Goal: Information Seeking & Learning: Learn about a topic

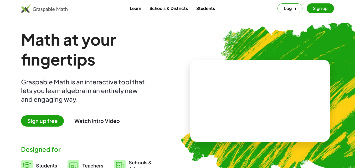
click at [43, 120] on span "Sign up free" at bounding box center [42, 120] width 43 height 11
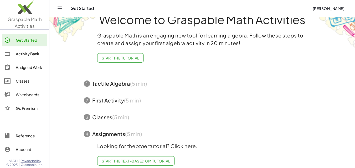
scroll to position [24, 0]
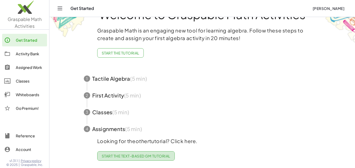
click at [124, 154] on span "Start the Text-based GM Tutorial" at bounding box center [136, 156] width 68 height 5
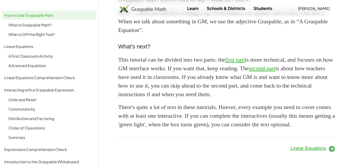
scroll to position [505, 0]
click at [324, 144] on div "Linear Equations" at bounding box center [282, 148] width 112 height 15
click at [320, 147] on span "Linear Equations" at bounding box center [307, 148] width 35 height 5
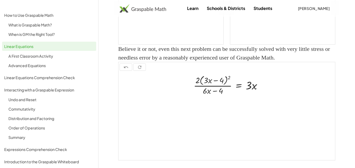
scroll to position [703, 0]
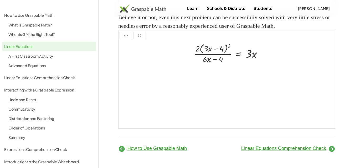
click at [331, 151] on icon at bounding box center [331, 148] width 7 height 7
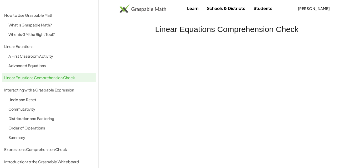
scroll to position [99, 0]
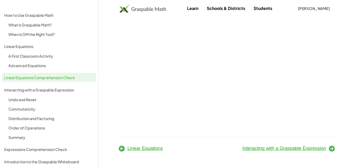
click at [328, 148] on icon at bounding box center [331, 148] width 7 height 7
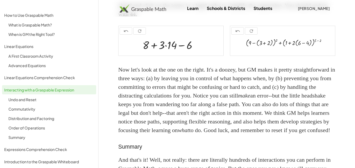
scroll to position [884, 0]
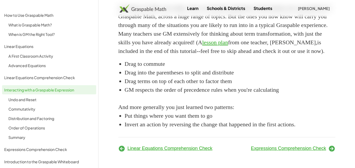
click at [331, 149] on icon at bounding box center [331, 148] width 7 height 7
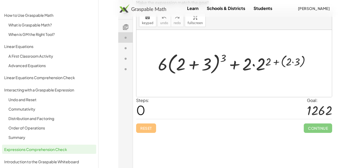
scroll to position [99, 0]
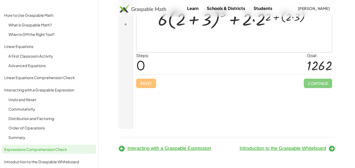
click at [334, 154] on div "Introduction to the Graspable Whiteboard" at bounding box center [282, 148] width 112 height 15
click at [330, 150] on icon at bounding box center [331, 148] width 7 height 7
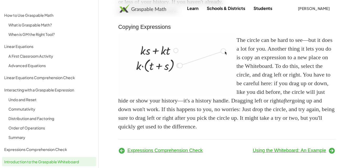
scroll to position [505, 0]
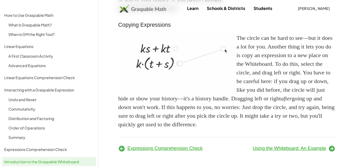
click at [307, 147] on span "Using the Whiteboard: An Example" at bounding box center [288, 148] width 73 height 5
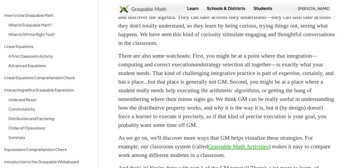
scroll to position [846, 0]
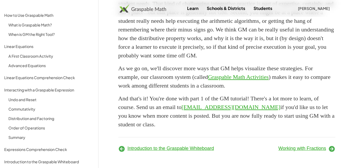
click at [300, 148] on span "Working with Fractions" at bounding box center [302, 148] width 48 height 5
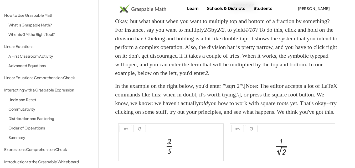
scroll to position [3, 0]
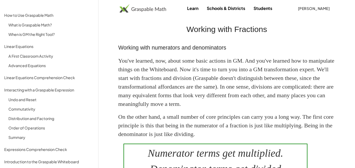
click at [134, 10] on img at bounding box center [142, 8] width 46 height 8
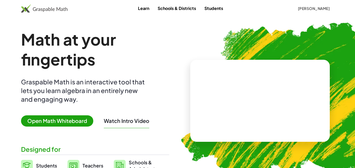
click at [55, 119] on span "Open Math Whiteboard" at bounding box center [57, 120] width 72 height 11
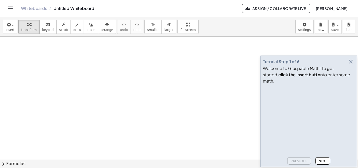
scroll to position [62, 0]
click at [353, 65] on icon "button" at bounding box center [351, 62] width 6 height 6
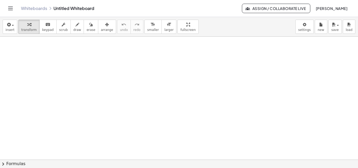
scroll to position [0, 0]
click at [174, 83] on div at bounding box center [179, 160] width 358 height 246
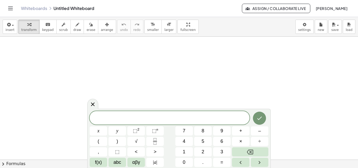
click at [92, 104] on icon at bounding box center [93, 105] width 4 height 4
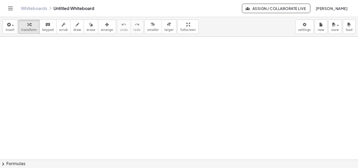
click at [170, 7] on div "Whiteboards Untitled Whiteboard" at bounding box center [131, 8] width 221 height 5
click at [76, 24] on icon "button" at bounding box center [78, 25] width 4 height 6
drag, startPoint x: 72, startPoint y: 80, endPoint x: 87, endPoint y: 86, distance: 16.8
click at [87, 86] on div at bounding box center [179, 160] width 358 height 246
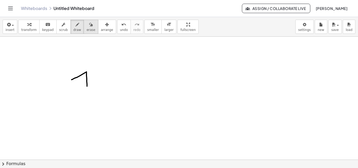
click at [87, 30] on span "erase" at bounding box center [91, 30] width 9 height 4
click at [87, 78] on div at bounding box center [179, 160] width 358 height 246
drag, startPoint x: 73, startPoint y: 80, endPoint x: 77, endPoint y: 79, distance: 4.0
click at [72, 80] on div at bounding box center [179, 160] width 358 height 246
click at [76, 27] on icon "button" at bounding box center [78, 25] width 4 height 6
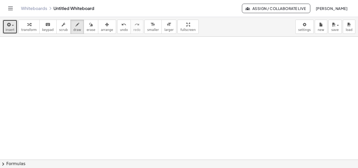
click at [11, 25] on span "button" at bounding box center [11, 25] width 1 height 4
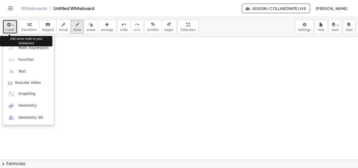
click at [11, 25] on span "button" at bounding box center [11, 25] width 1 height 4
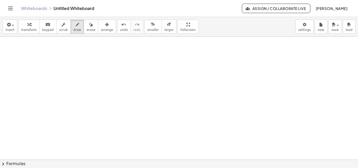
click at [198, 8] on div "Whiteboards Untitled Whiteboard" at bounding box center [131, 8] width 221 height 5
click at [218, 25] on div "insert select one: Math Expression Function Text Youtube Video Graphing Geometr…" at bounding box center [179, 27] width 358 height 20
click at [46, 28] on span "keypad" at bounding box center [48, 30] width 12 height 4
click at [42, 29] on span "keypad" at bounding box center [48, 30] width 12 height 4
click at [20, 162] on button "chevron_right Formulas" at bounding box center [179, 164] width 358 height 8
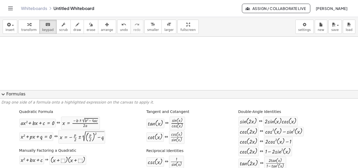
click at [5, 94] on span "expand_more" at bounding box center [3, 94] width 6 height 6
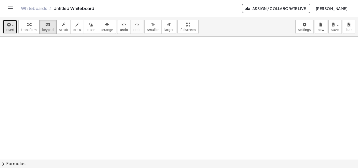
click at [11, 27] on div "button" at bounding box center [10, 24] width 9 height 6
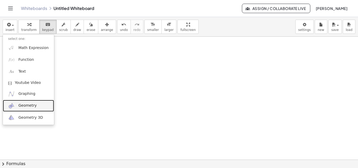
click at [30, 106] on span "Geometry" at bounding box center [27, 105] width 18 height 5
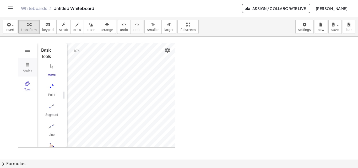
click at [29, 67] on img "Geometry" at bounding box center [27, 64] width 6 height 6
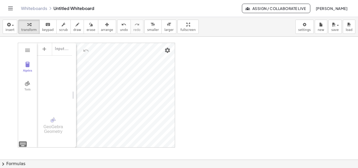
drag, startPoint x: 64, startPoint y: 96, endPoint x: 78, endPoint y: 106, distance: 17.3
click at [56, 120] on img "Geometry" at bounding box center [56, 120] width 6 height 6
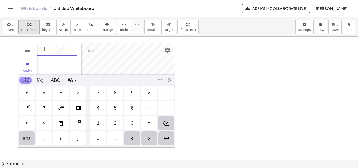
scroll to position [3, 0]
click at [24, 32] on button "transform" at bounding box center [28, 27] width 21 height 14
click at [169, 81] on div "Algebra Tools GeoGebra Geometry Basic Tools Move Point Segment Line Polygon Cir…" at bounding box center [96, 95] width 157 height 105
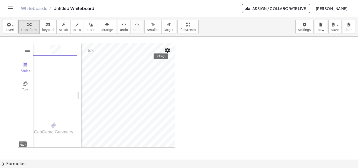
click at [168, 52] on img "Settings" at bounding box center [168, 50] width 6 height 6
click at [25, 49] on img "Geometry" at bounding box center [27, 50] width 6 height 6
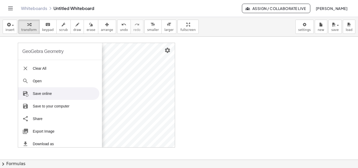
scroll to position [64, 0]
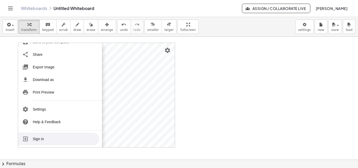
click at [203, 111] on div at bounding box center [179, 160] width 358 height 246
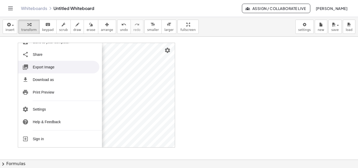
click at [12, 67] on div at bounding box center [179, 160] width 358 height 246
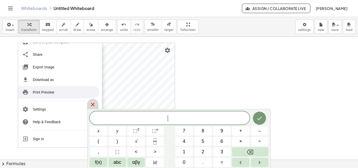
click at [93, 103] on icon at bounding box center [93, 105] width 6 height 6
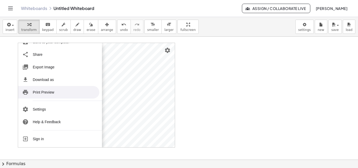
scroll to position [0, 0]
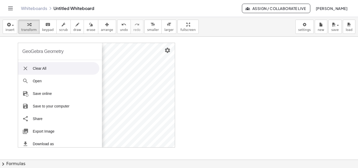
click at [26, 69] on img "Geometry" at bounding box center [25, 68] width 6 height 6
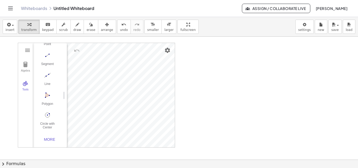
scroll to position [51, 0]
